Goal: Complete application form

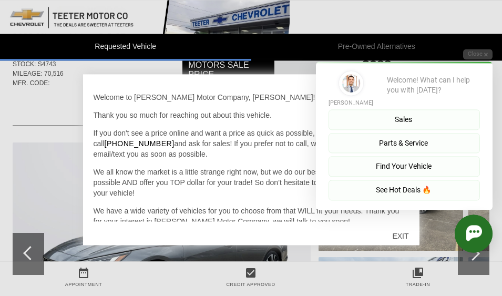
scroll to position [57, 0]
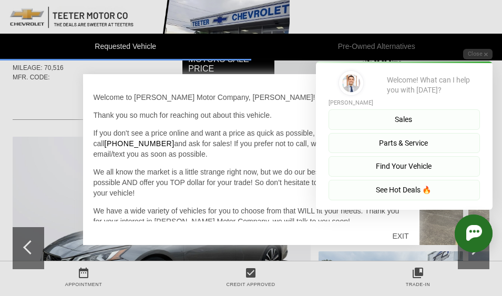
click at [486, 57] on button "Close" at bounding box center [478, 54] width 29 height 10
click at [489, 58] on button "Close" at bounding box center [478, 54] width 29 height 10
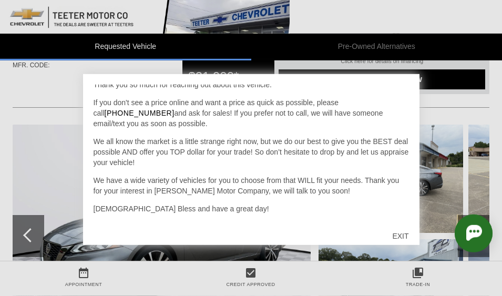
scroll to position [71, 0]
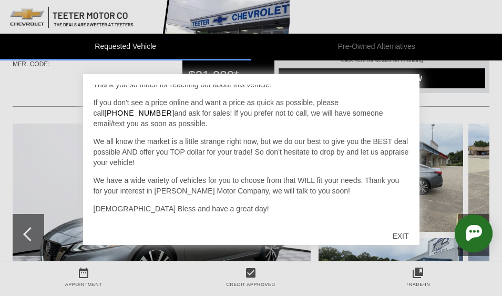
click at [408, 205] on html "Welcome! [PERSON_NAME] Welcome! What can I help you with [DATE]? Sales Parts & …" at bounding box center [455, 205] width 95 height 0
click at [403, 240] on div "EXIT" at bounding box center [400, 236] width 37 height 32
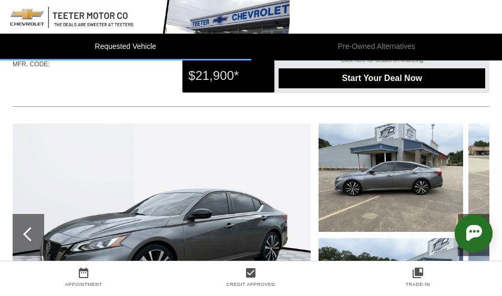
click at [403, 240] on img at bounding box center [391, 292] width 145 height 108
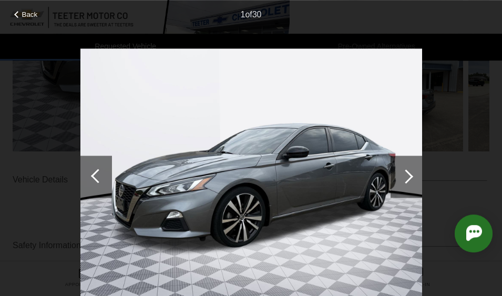
scroll to position [266, 0]
click at [408, 172] on div at bounding box center [406, 176] width 14 height 14
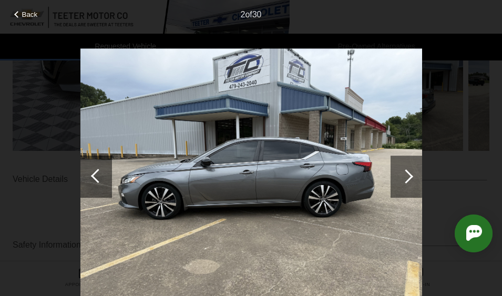
click at [407, 172] on div at bounding box center [406, 176] width 14 height 14
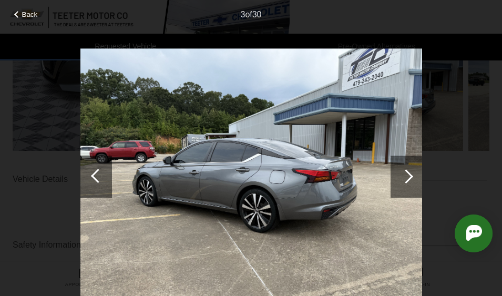
click at [407, 176] on div at bounding box center [406, 176] width 14 height 14
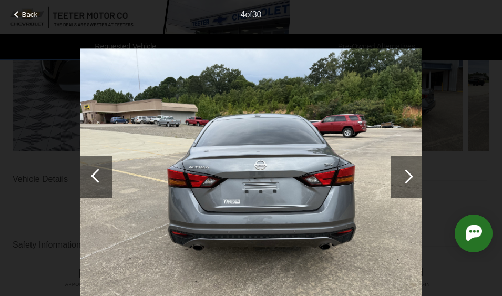
click at [405, 176] on div at bounding box center [406, 176] width 14 height 14
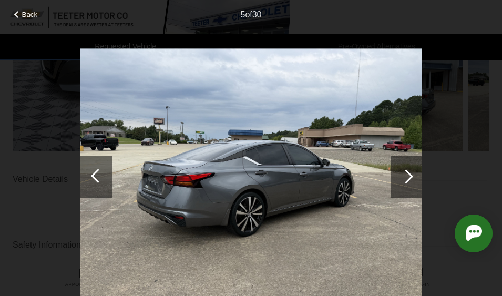
click at [405, 175] on div at bounding box center [406, 176] width 14 height 14
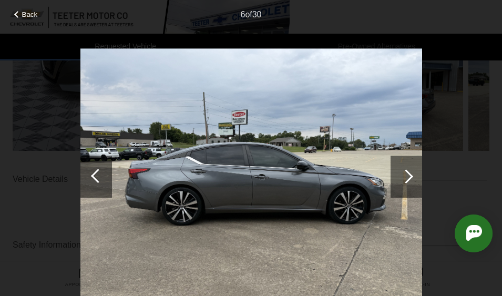
click at [405, 177] on div at bounding box center [406, 176] width 14 height 14
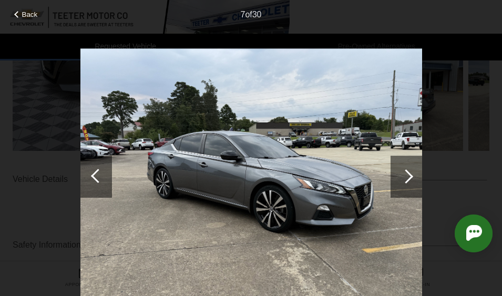
click at [405, 177] on div at bounding box center [406, 176] width 14 height 14
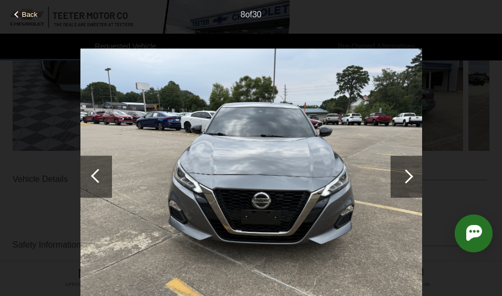
click at [405, 174] on div at bounding box center [406, 176] width 14 height 14
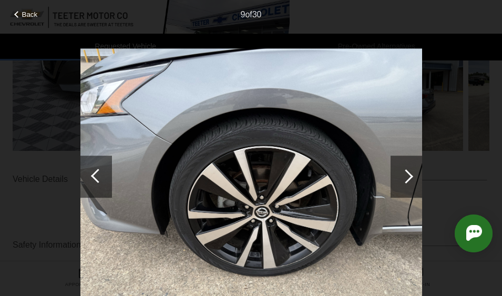
click at [406, 177] on div at bounding box center [406, 176] width 14 height 14
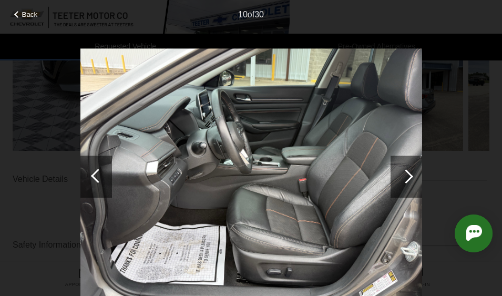
scroll to position [269, 0]
click at [408, 174] on div at bounding box center [406, 176] width 14 height 14
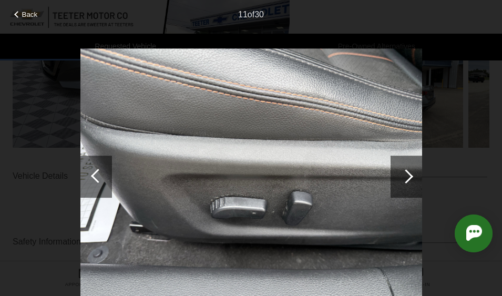
click at [408, 177] on div at bounding box center [406, 176] width 14 height 14
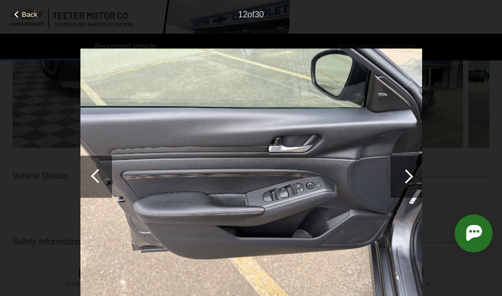
click at [409, 177] on div at bounding box center [406, 176] width 14 height 14
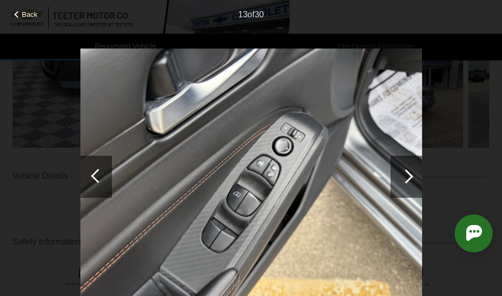
click at [409, 177] on div at bounding box center [406, 176] width 14 height 14
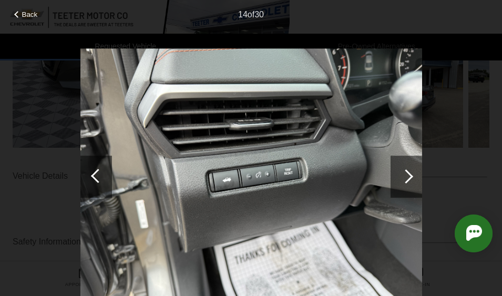
click at [408, 177] on div at bounding box center [406, 176] width 14 height 14
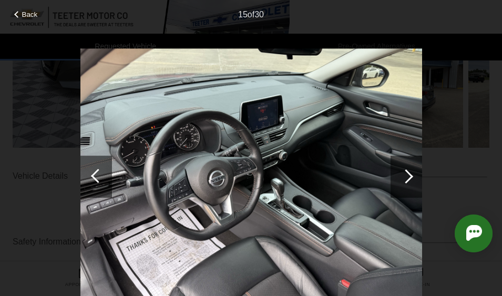
click at [410, 179] on div at bounding box center [406, 176] width 14 height 14
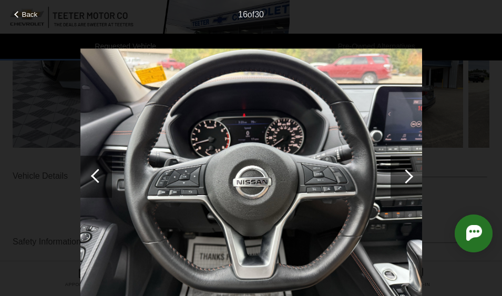
click at [411, 179] on div at bounding box center [406, 176] width 14 height 14
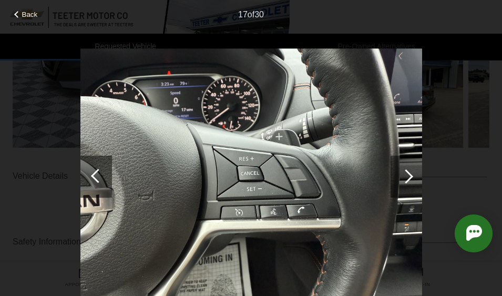
click at [410, 175] on div at bounding box center [406, 176] width 14 height 14
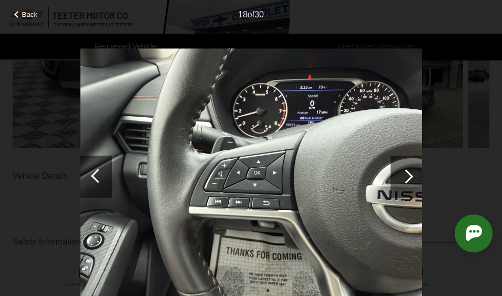
click at [412, 177] on div at bounding box center [406, 176] width 14 height 14
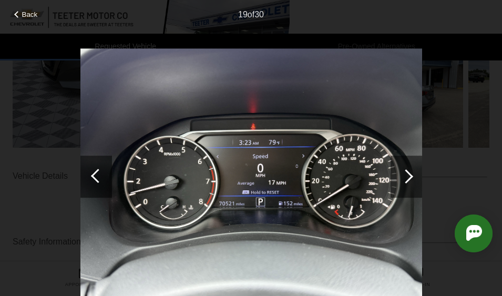
click at [413, 181] on div at bounding box center [407, 177] width 32 height 42
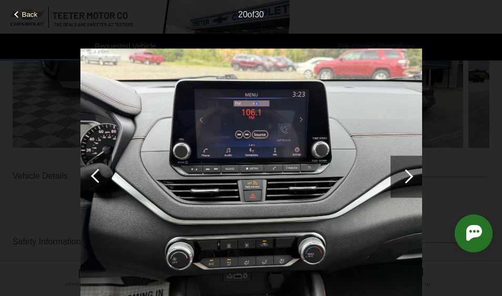
click at [414, 181] on div at bounding box center [407, 177] width 32 height 42
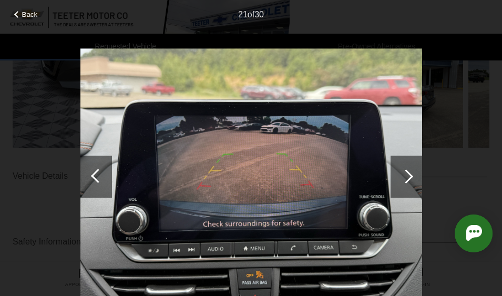
click at [414, 177] on div at bounding box center [407, 177] width 32 height 42
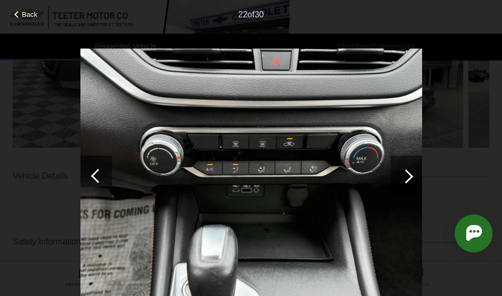
click at [91, 166] on div at bounding box center [97, 177] width 32 height 42
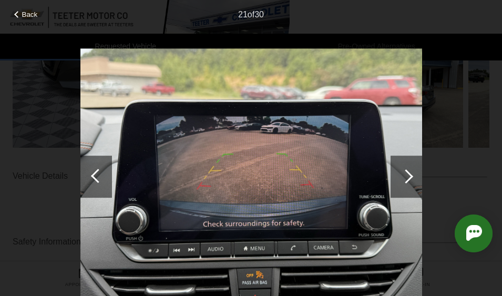
click at [98, 167] on div at bounding box center [97, 177] width 32 height 42
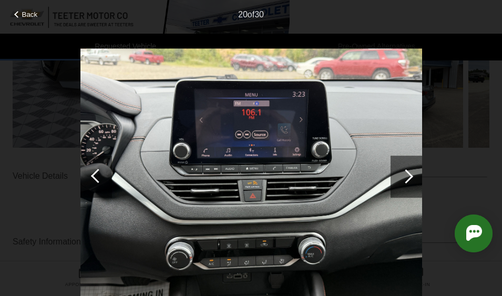
click at [99, 164] on div at bounding box center [97, 177] width 32 height 42
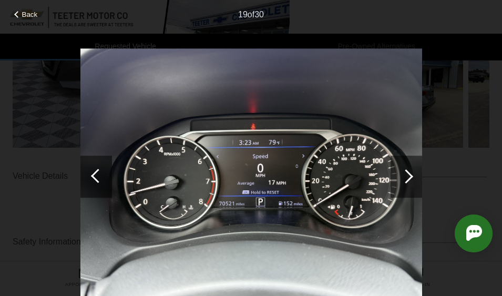
click at [102, 159] on div at bounding box center [97, 177] width 32 height 42
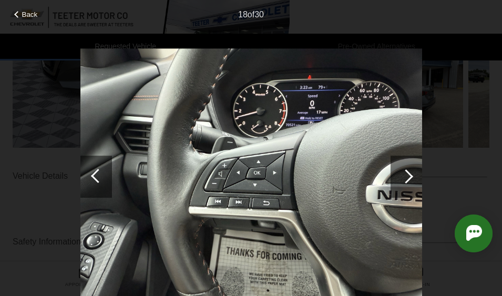
click at [102, 161] on div at bounding box center [97, 177] width 32 height 42
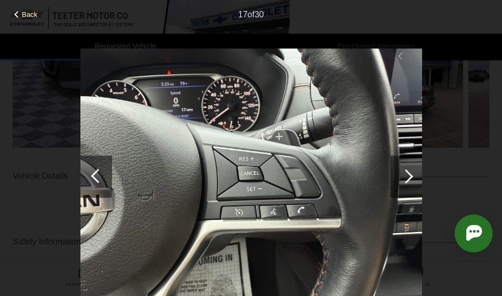
click at [102, 164] on div at bounding box center [97, 177] width 32 height 42
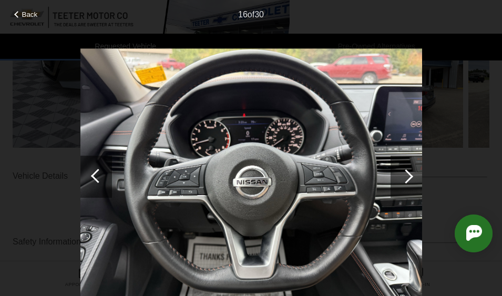
click at [102, 164] on div at bounding box center [97, 177] width 32 height 42
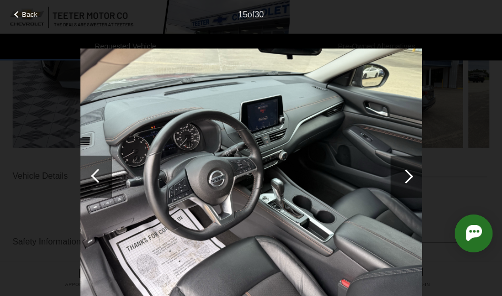
click at [103, 165] on div at bounding box center [97, 177] width 32 height 42
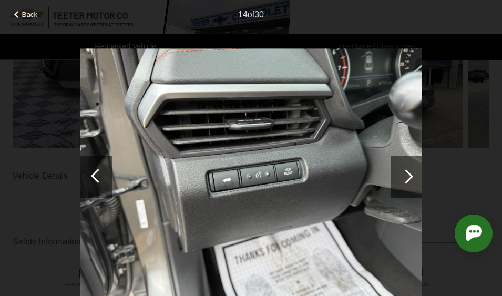
click at [104, 160] on div at bounding box center [97, 177] width 32 height 42
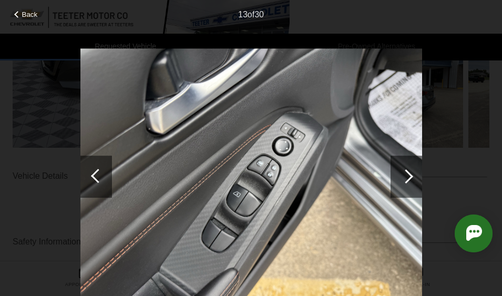
click at [105, 159] on div at bounding box center [97, 177] width 32 height 42
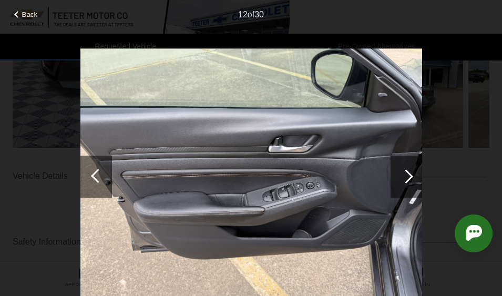
click at [103, 158] on div at bounding box center [97, 177] width 32 height 42
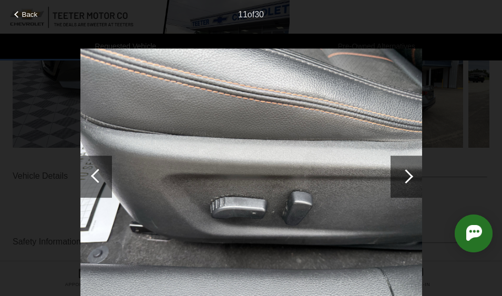
click at [96, 153] on img at bounding box center [252, 176] width 342 height 257
click at [103, 156] on div at bounding box center [97, 177] width 32 height 42
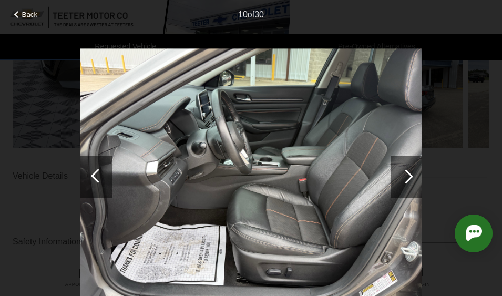
click at [105, 157] on div at bounding box center [97, 177] width 32 height 42
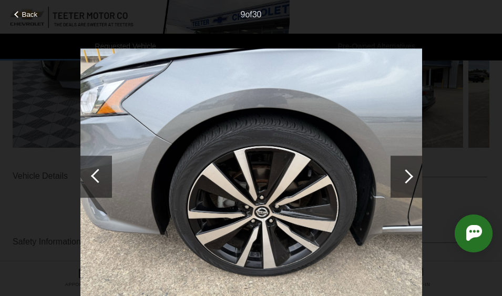
click at [102, 156] on div at bounding box center [97, 177] width 32 height 42
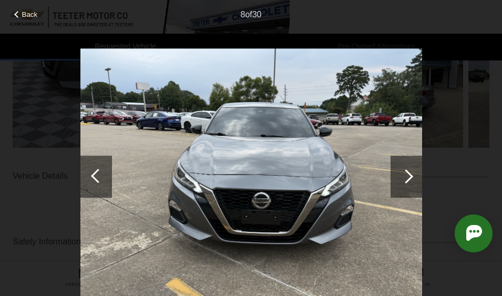
click at [99, 161] on div at bounding box center [97, 177] width 32 height 42
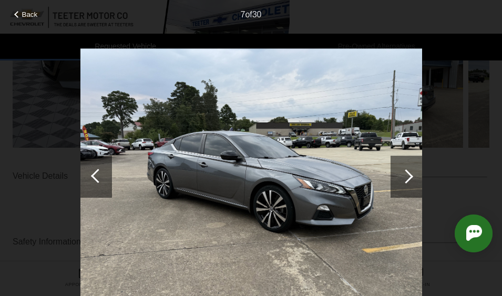
click at [99, 166] on div at bounding box center [97, 177] width 32 height 42
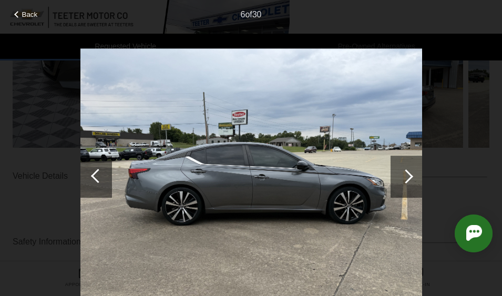
click at [102, 162] on div at bounding box center [97, 177] width 32 height 42
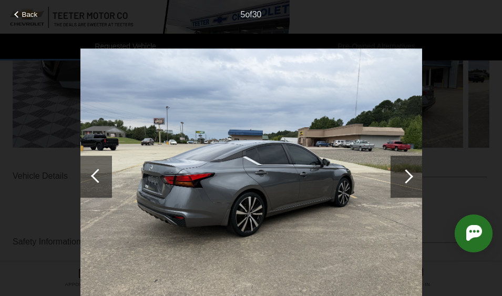
click at [103, 165] on div at bounding box center [97, 177] width 32 height 42
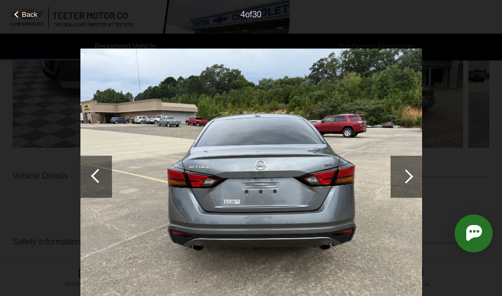
click at [104, 163] on div at bounding box center [97, 177] width 32 height 42
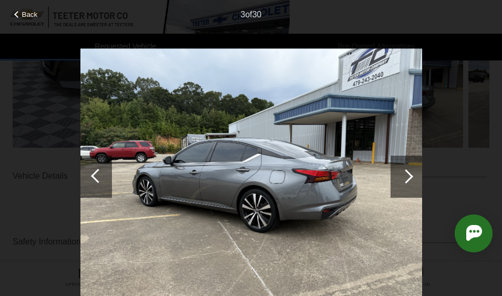
click at [107, 164] on div at bounding box center [97, 177] width 32 height 42
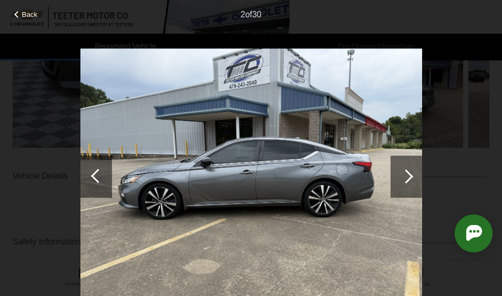
click at [107, 159] on div at bounding box center [97, 177] width 32 height 42
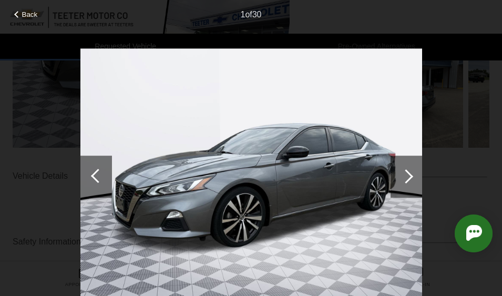
click at [103, 169] on div at bounding box center [97, 177] width 32 height 42
click at [102, 170] on div at bounding box center [97, 177] width 32 height 42
click at [100, 172] on div at bounding box center [98, 176] width 14 height 14
click at [100, 171] on div at bounding box center [98, 176] width 14 height 14
click at [101, 170] on div at bounding box center [97, 177] width 32 height 42
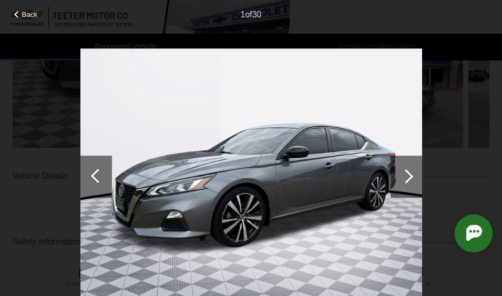
click at [101, 168] on div at bounding box center [97, 177] width 32 height 42
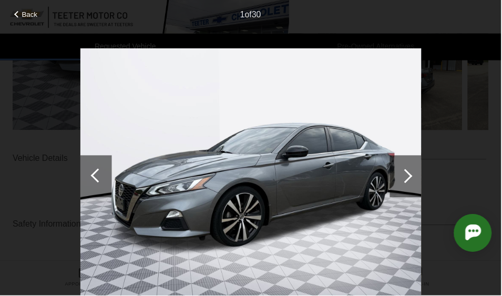
scroll to position [287, 0]
